Goal: Communication & Community: Answer question/provide support

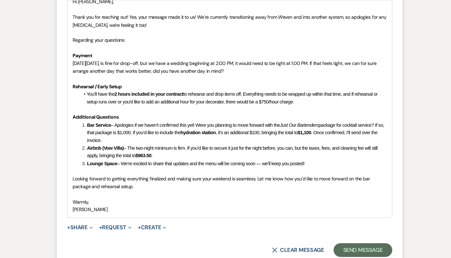
scroll to position [899, 0]
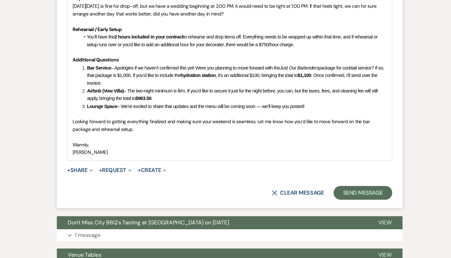
click at [123, 163] on div "Hi [PERSON_NAME], Thank you for reaching out! Yes, your message made it to us! …" at bounding box center [225, 60] width 305 height 210
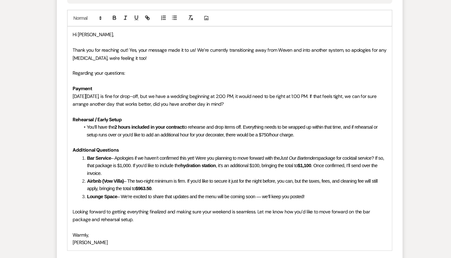
scroll to position [815, 0]
click at [155, 112] on span "[DATE][DATE], is fine for drop-off, but we have a wedding beginning at 2:00 PM,…" at bounding box center [221, 108] width 287 height 13
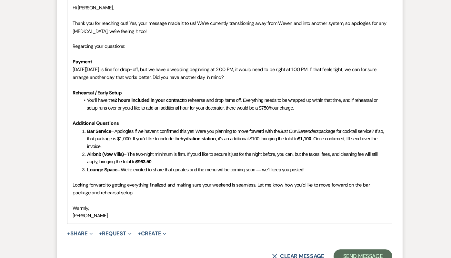
scroll to position [848, 0]
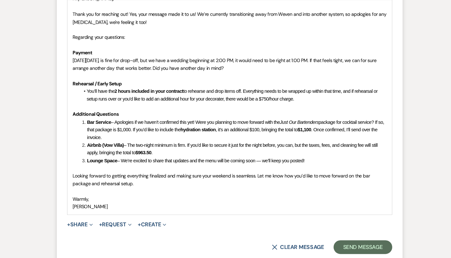
click at [122, 109] on span "to rehearse and drop items off. Everything needs to be wrapped up within that t…" at bounding box center [228, 104] width 275 height 12
click at [306, 108] on li "You’ll have the 2 hours included in your contract to rehearse and drop items of…" at bounding box center [228, 104] width 289 height 15
click at [211, 108] on span "to rehearse and drop items off. Everything needs to be wrapped up within that t…" at bounding box center [228, 104] width 275 height 12
click at [208, 108] on span "to rehearse and drop items off. Everything needs to be wrapped up within that t…" at bounding box center [228, 104] width 275 height 12
click at [214, 109] on span "to rehearse and drop items off. Everything needs to be wrapped up within that t…" at bounding box center [228, 104] width 275 height 12
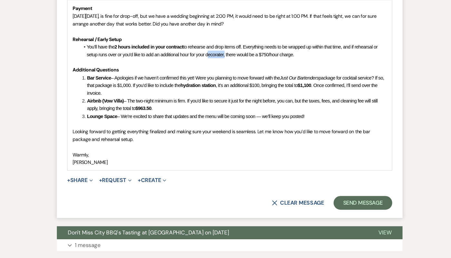
scroll to position [891, 0]
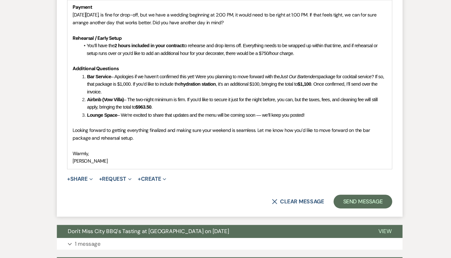
click at [130, 125] on span "– We’re excited to share that updates and the menu will be coming soon — we’ll …" at bounding box center [208, 123] width 176 height 5
click at [98, 112] on li "Airbnb (Vow Villa) – The two-night minimum is firm. If you’d like to secure it …" at bounding box center [229, 112] width 289 height 15
